Goal: Information Seeking & Learning: Learn about a topic

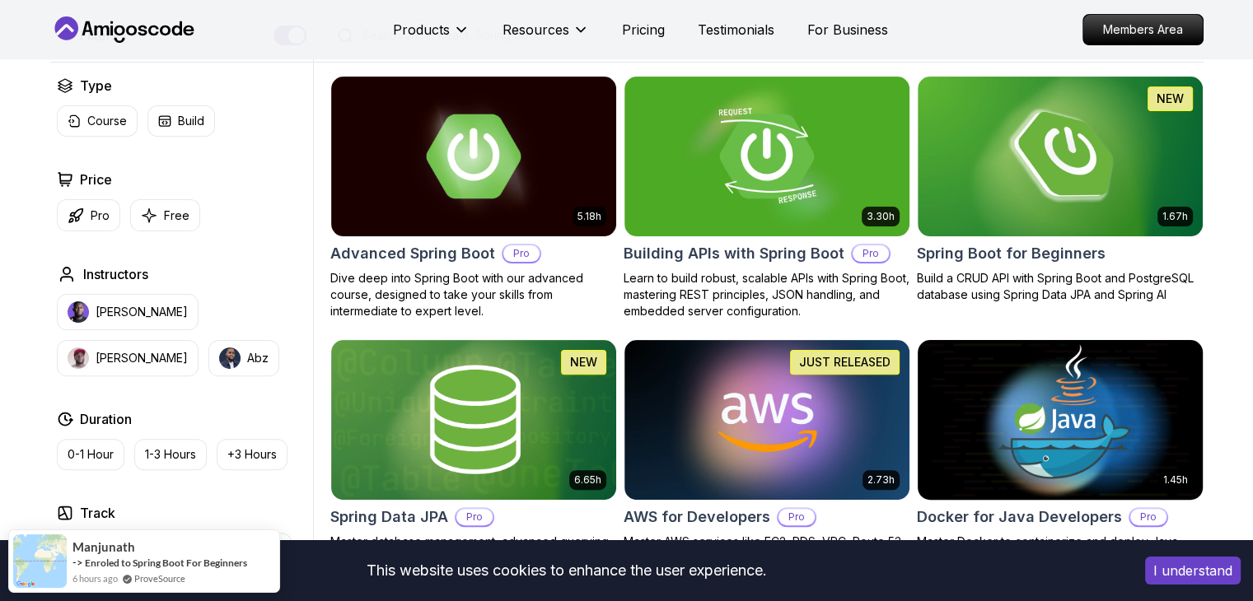
scroll to position [412, 0]
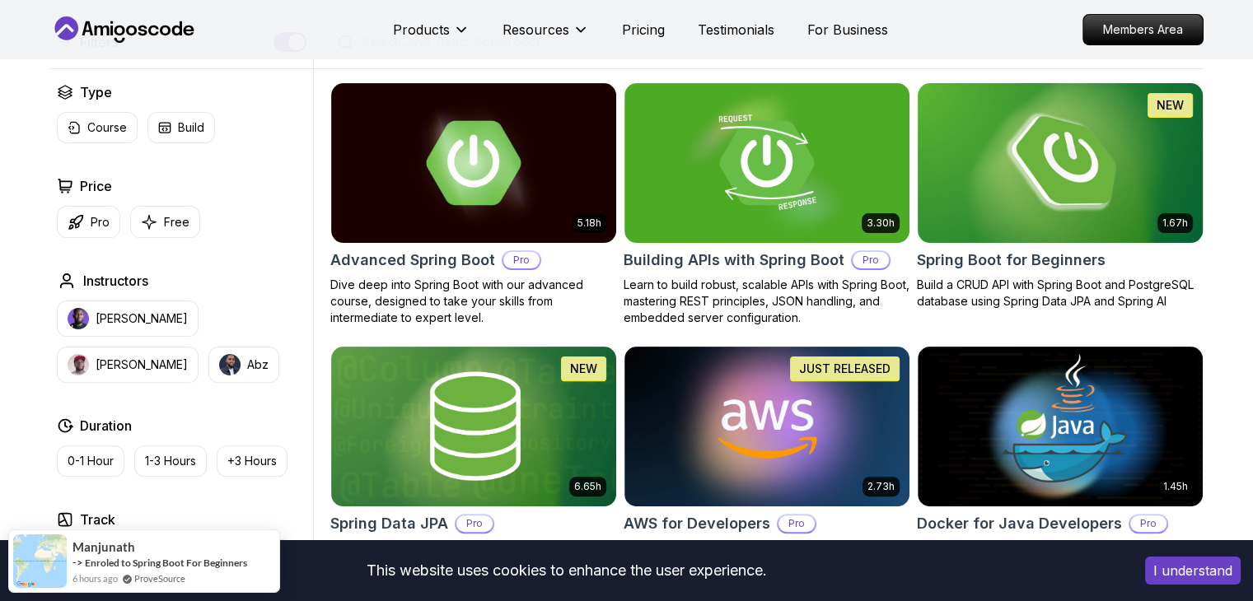
click at [975, 202] on img at bounding box center [1059, 162] width 299 height 167
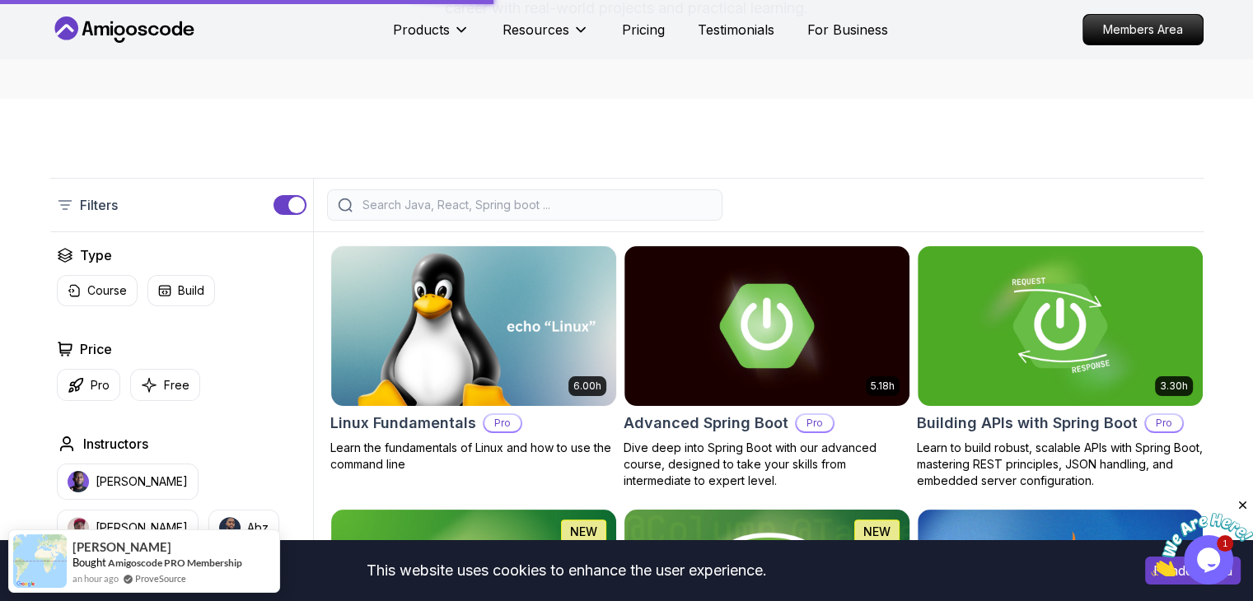
scroll to position [247, 0]
